Goal: Information Seeking & Learning: Learn about a topic

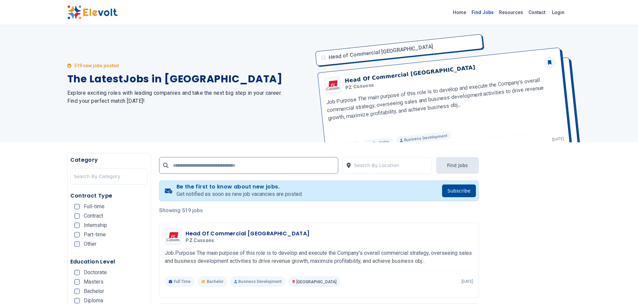
click at [481, 14] on link "Find Jobs" at bounding box center [482, 12] width 27 height 11
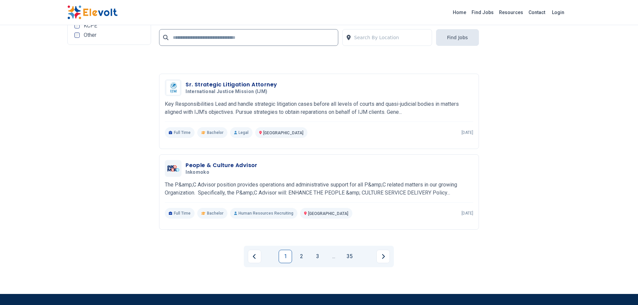
scroll to position [1417, 0]
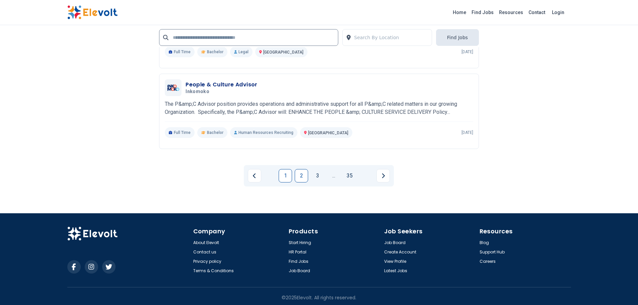
click at [306, 174] on link "2" at bounding box center [301, 175] width 13 height 13
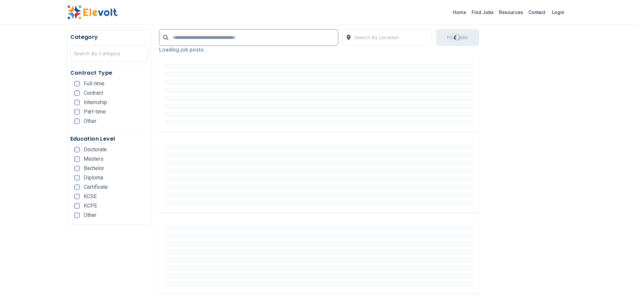
scroll to position [121, 0]
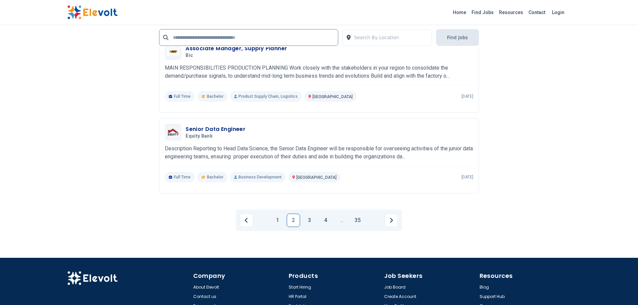
scroll to position [1454, 0]
